Goal: Task Accomplishment & Management: Manage account settings

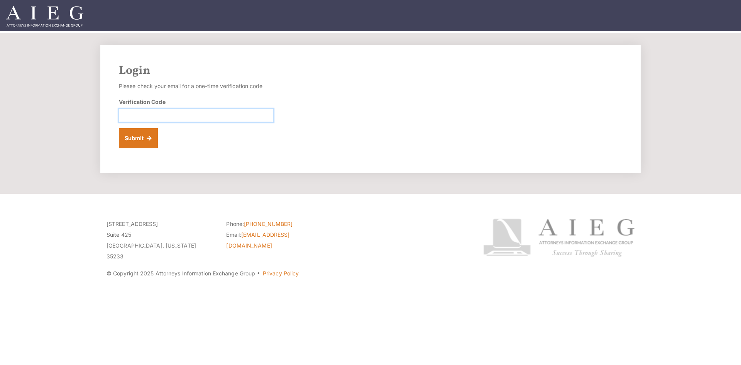
click at [231, 119] on input "Verification Code" at bounding box center [196, 115] width 154 height 13
type input "175743"
click at [142, 139] on button "Submit" at bounding box center [138, 138] width 39 height 20
click at [243, 114] on input "Verification Code" at bounding box center [196, 115] width 154 height 13
type input "026154"
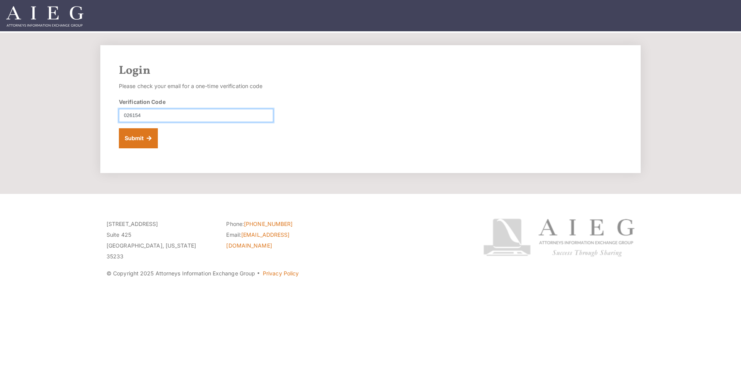
click at [119, 128] on button "Submit" at bounding box center [138, 138] width 39 height 20
click at [139, 135] on button "Submit" at bounding box center [138, 138] width 39 height 20
